Goal: Task Accomplishment & Management: Use online tool/utility

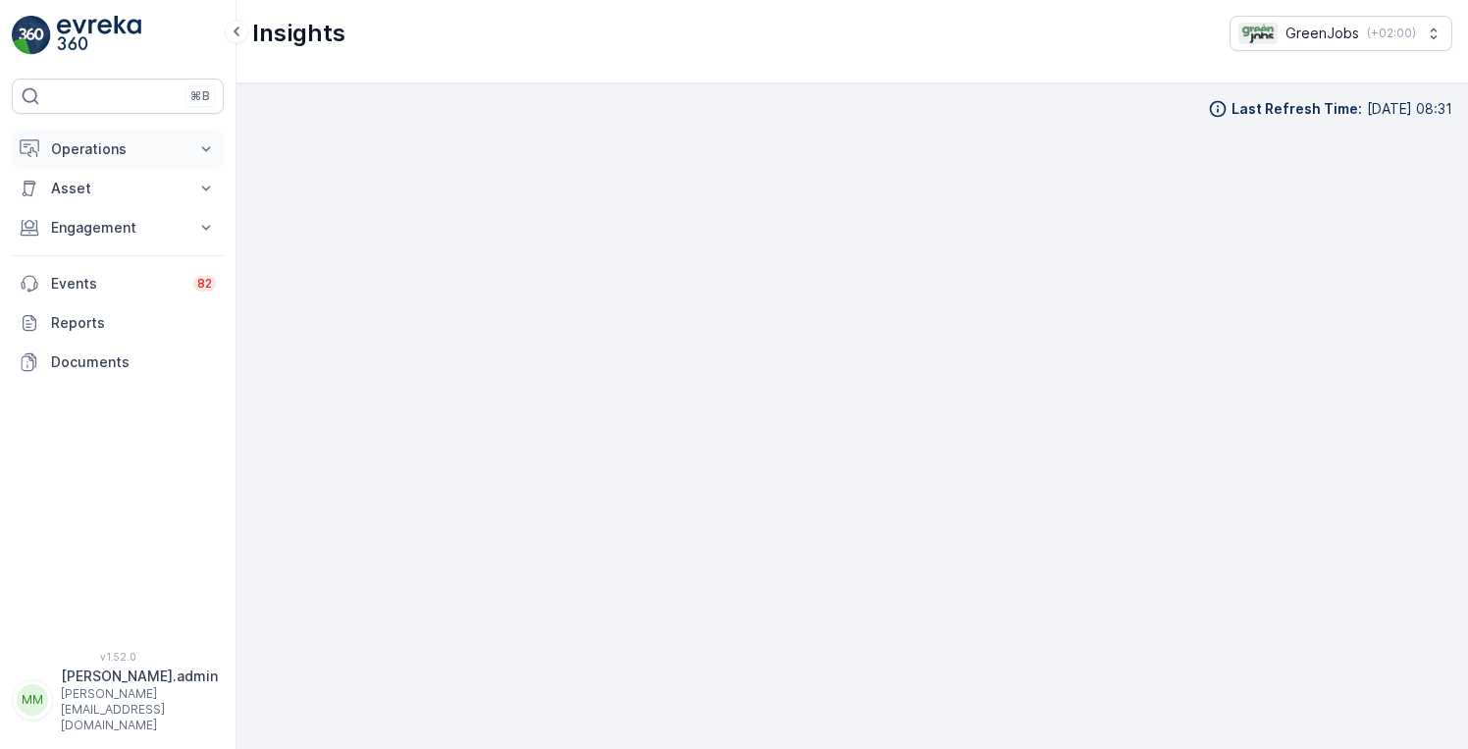
click at [97, 147] on p "Operations" at bounding box center [117, 149] width 133 height 20
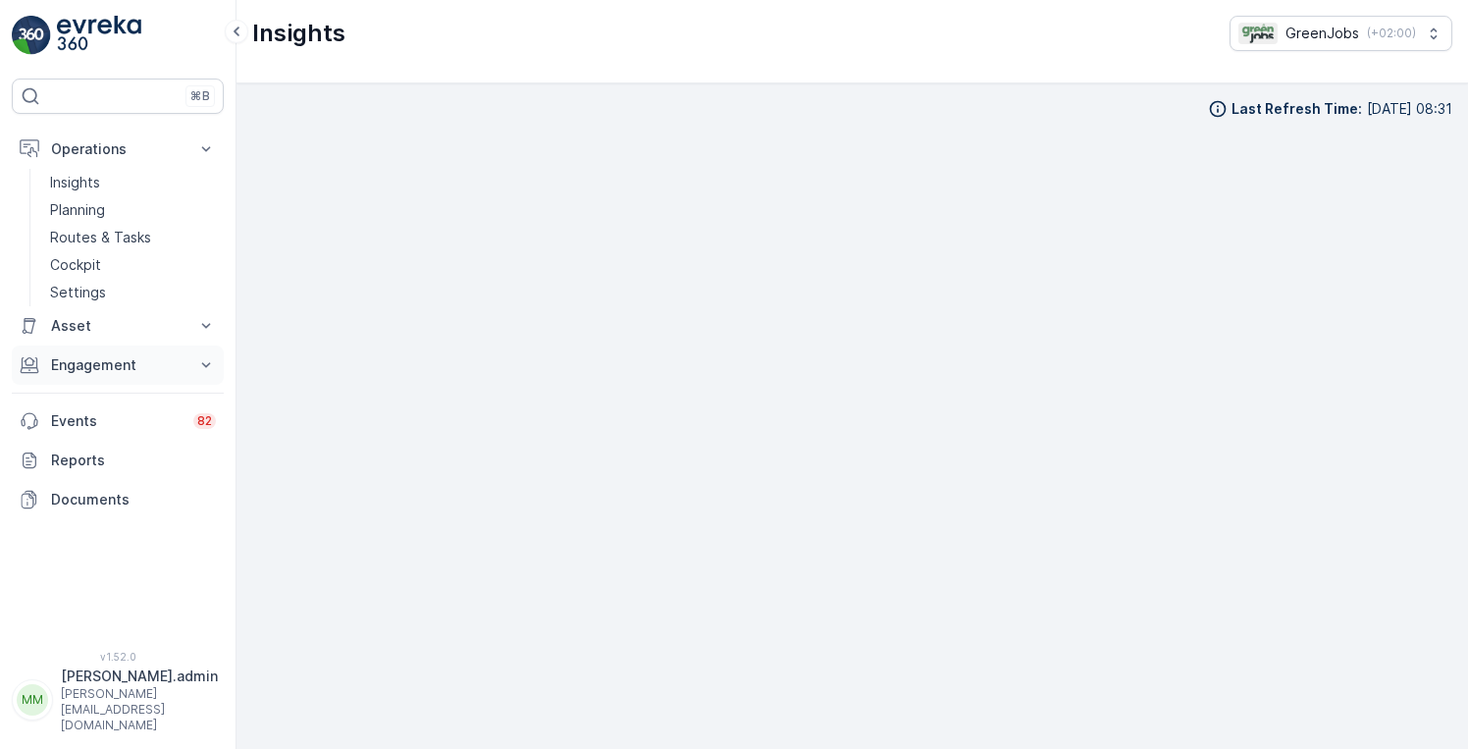
click at [100, 372] on p "Engagement" at bounding box center [117, 365] width 133 height 20
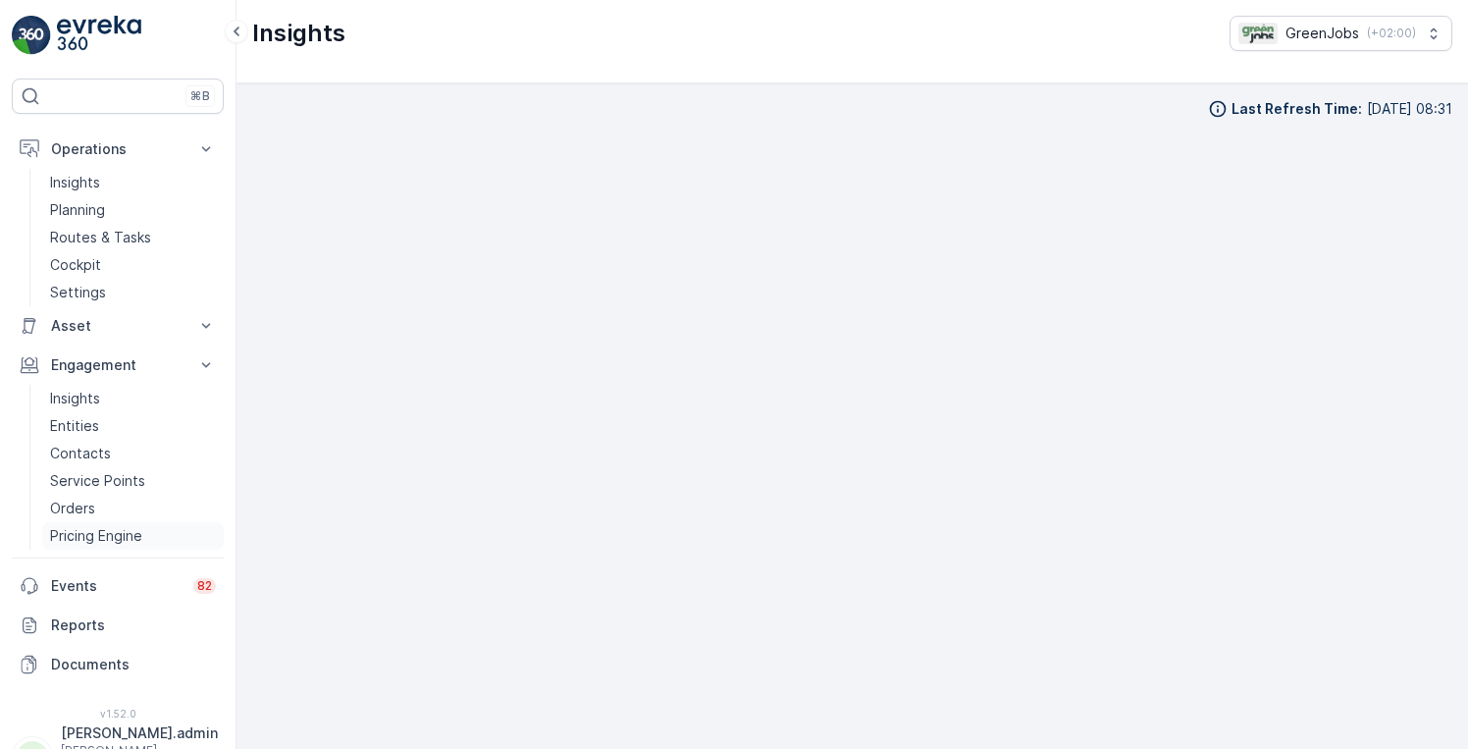
click at [91, 535] on p "Pricing Engine" at bounding box center [96, 536] width 92 height 20
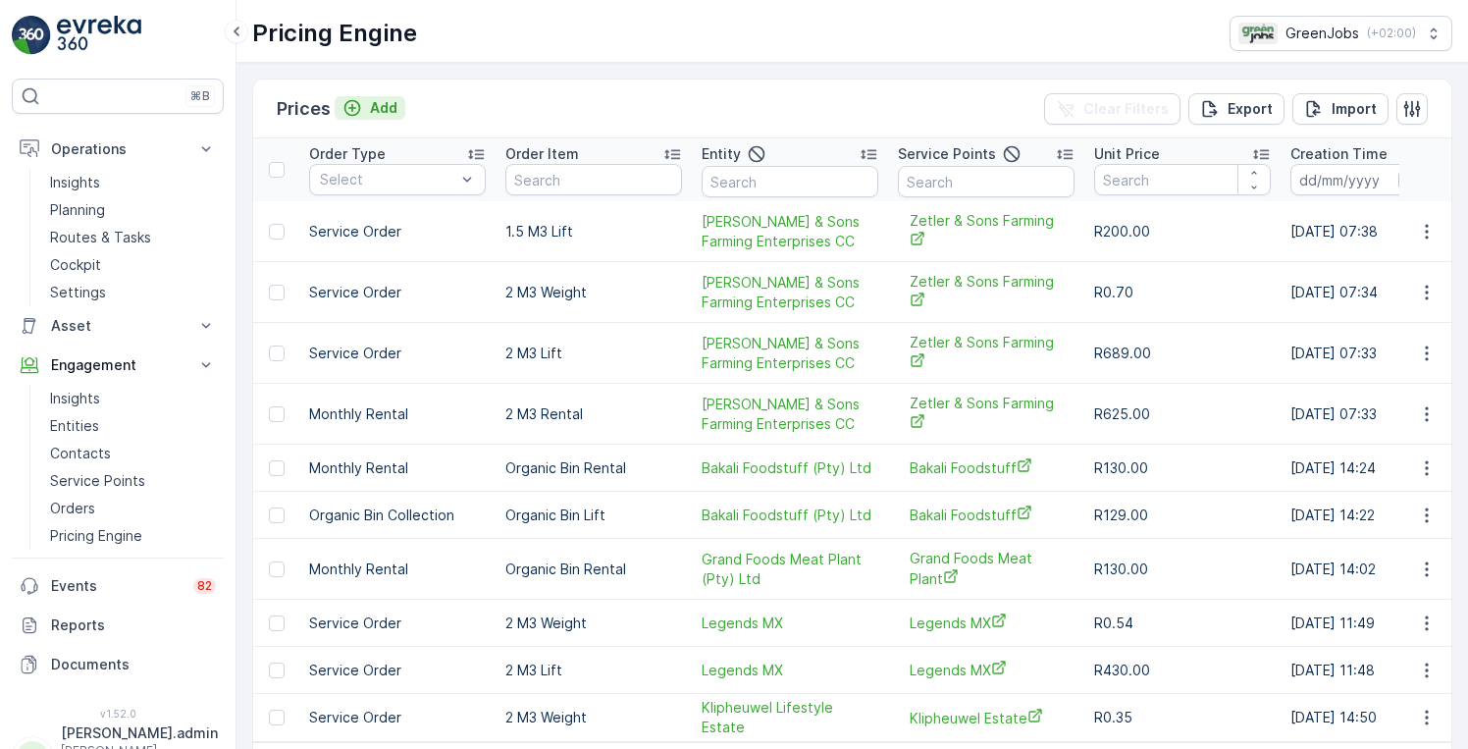
click at [370, 103] on p "Add" at bounding box center [383, 108] width 27 height 20
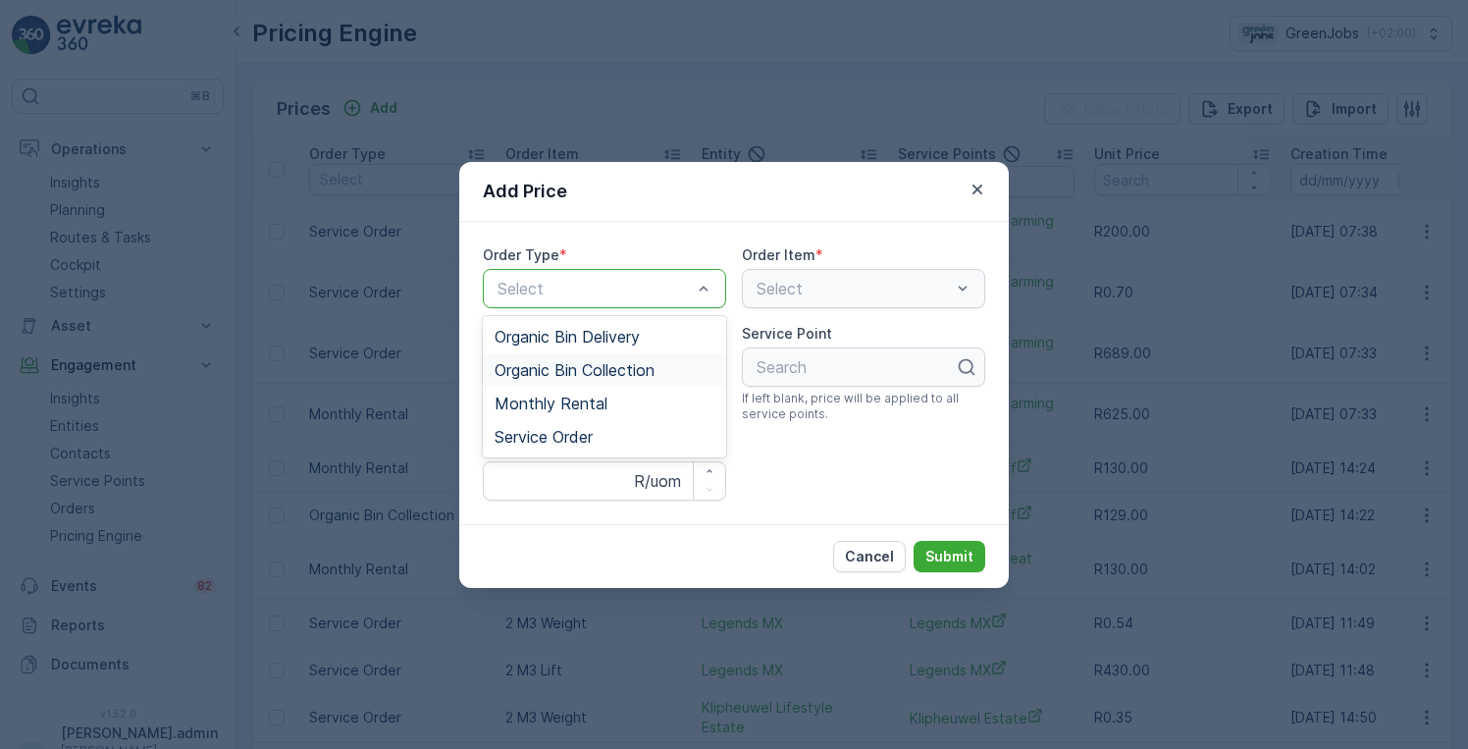
click at [618, 367] on span "Organic Bin Collection" at bounding box center [575, 370] width 160 height 18
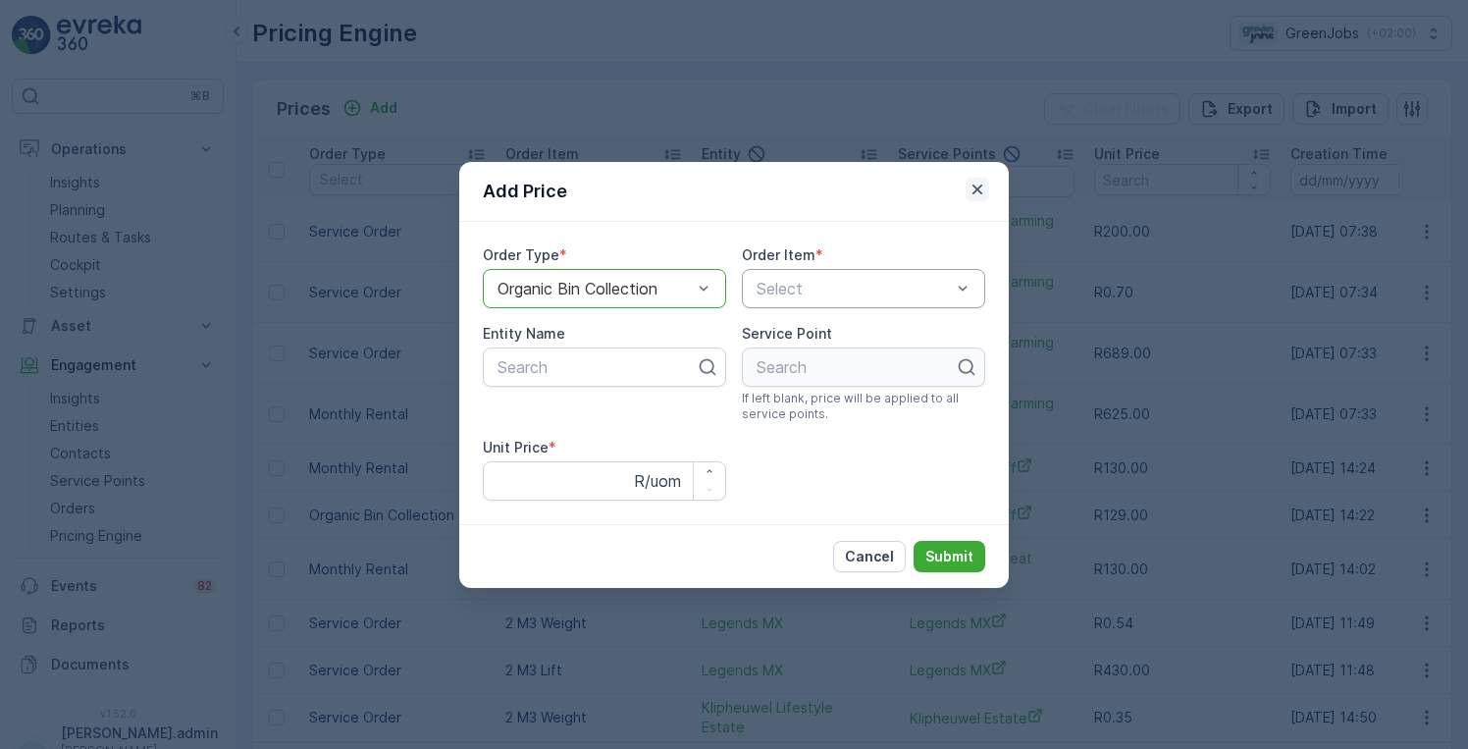
click at [975, 187] on icon "button" at bounding box center [978, 190] width 20 height 20
